Goal: Find specific page/section: Find specific page/section

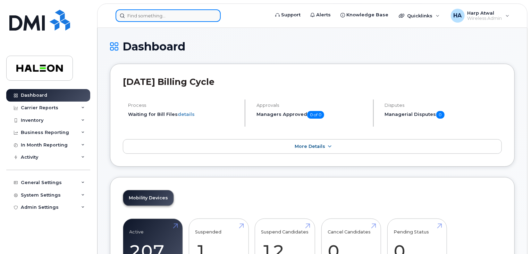
click at [201, 14] on input at bounding box center [168, 15] width 105 height 13
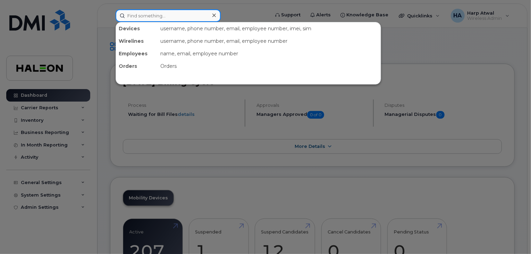
paste input "24481717"
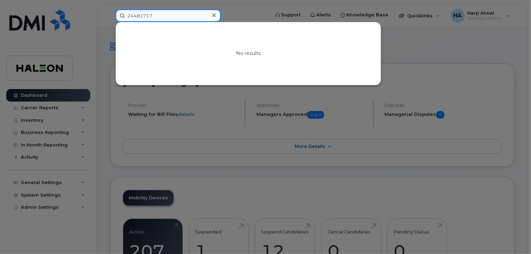
drag, startPoint x: 155, startPoint y: 16, endPoint x: 100, endPoint y: 20, distance: 55.4
click at [110, 20] on div "24481717 No results" at bounding box center [190, 15] width 160 height 13
type input "eddy"
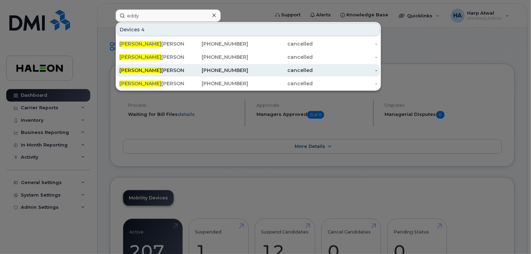
click at [139, 72] on div "Eddy Coronel" at bounding box center [151, 70] width 65 height 7
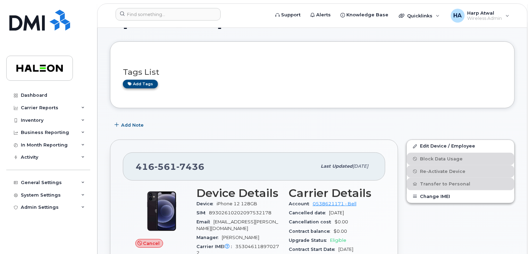
scroll to position [19, 0]
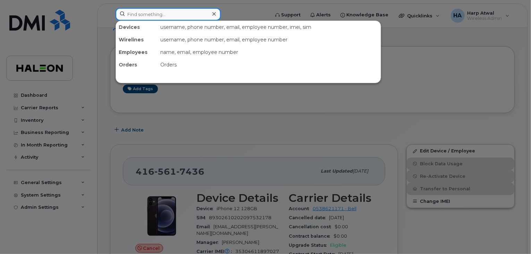
click at [181, 9] on input at bounding box center [168, 14] width 105 height 13
click at [189, 15] on input at bounding box center [168, 14] width 105 height 13
paste input "4165712209"
type input "4165712209"
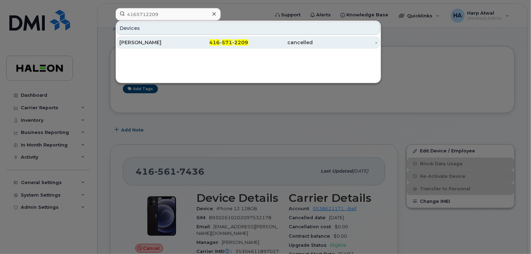
click at [144, 44] on div "Eddy Coronel" at bounding box center [151, 42] width 65 height 7
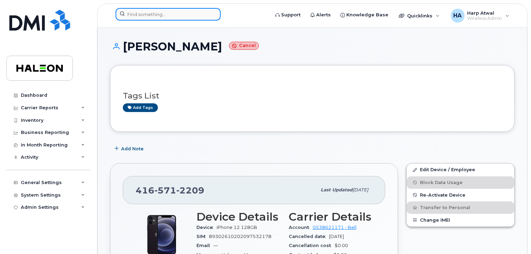
click at [191, 13] on input at bounding box center [168, 14] width 105 height 13
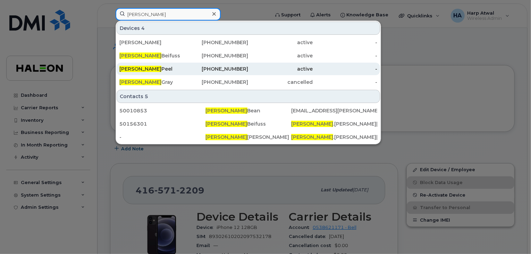
type input "robert"
click at [150, 69] on div "Robert Peel" at bounding box center [151, 68] width 65 height 7
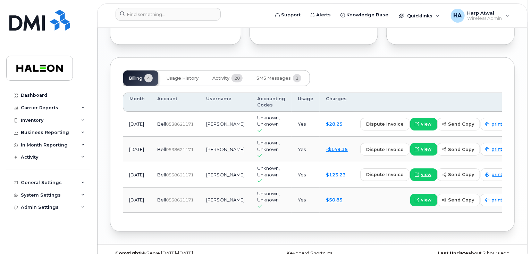
scroll to position [533, 0]
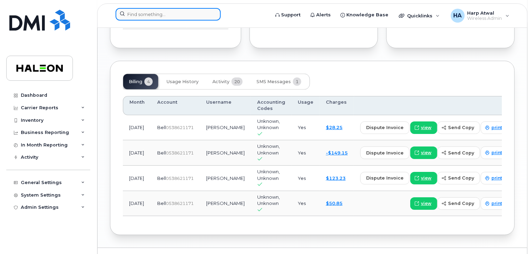
click at [191, 15] on input at bounding box center [168, 14] width 105 height 13
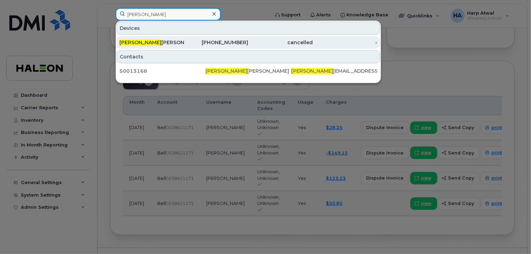
type input "[PERSON_NAME]"
click at [142, 44] on div "[PERSON_NAME] ine [PERSON_NAME]" at bounding box center [151, 42] width 65 height 7
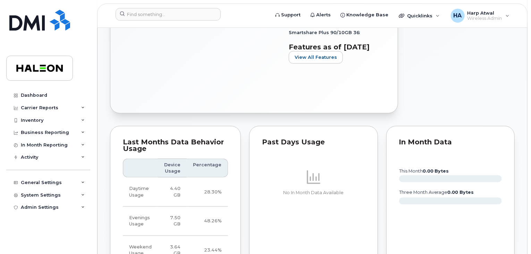
scroll to position [500, 0]
